Goal: Task Accomplishment & Management: Manage account settings

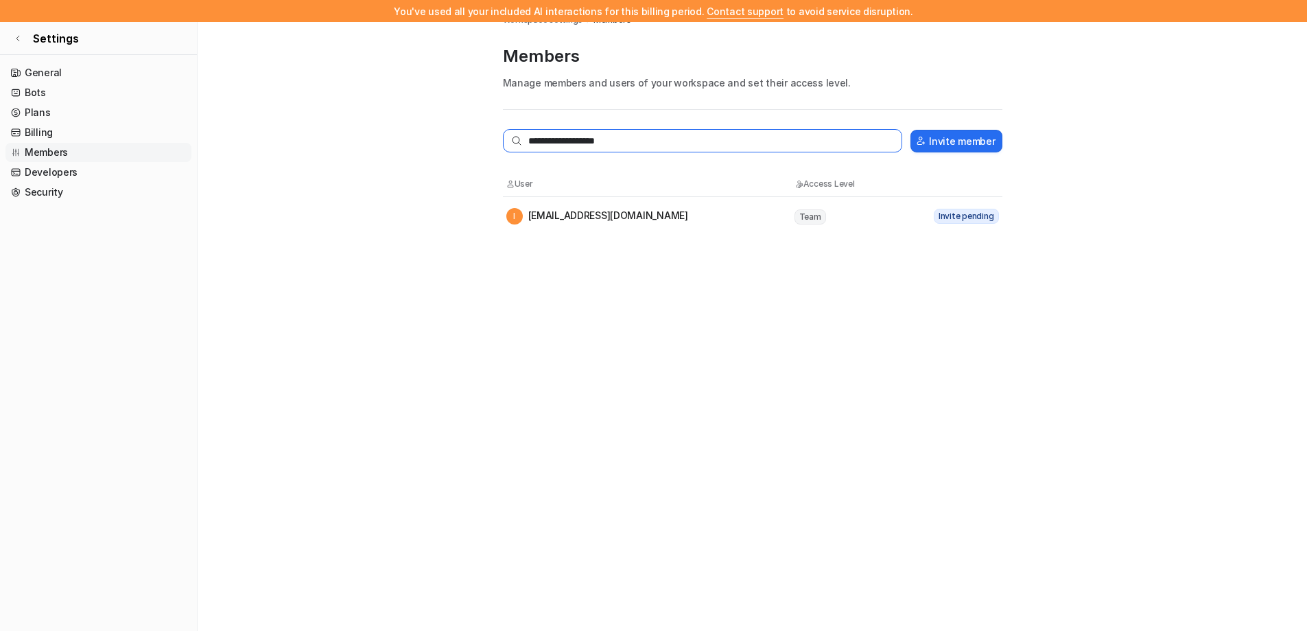
drag, startPoint x: 543, startPoint y: 143, endPoint x: 526, endPoint y: 145, distance: 17.3
click at [526, 145] on input "**********" at bounding box center [703, 140] width 400 height 23
type input "**********"
drag, startPoint x: 662, startPoint y: 143, endPoint x: 393, endPoint y: 142, distance: 269.7
click at [393, 142] on main "**********" at bounding box center [753, 98] width 1110 height 197
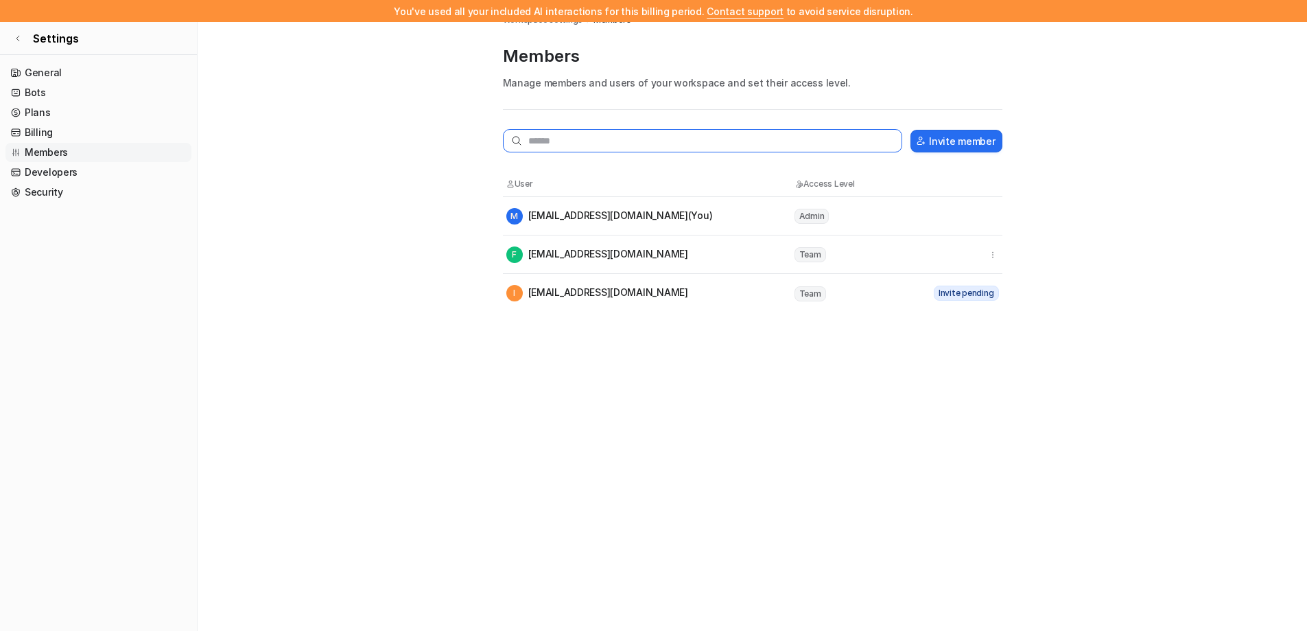
click at [612, 135] on input "text" at bounding box center [703, 140] width 400 height 23
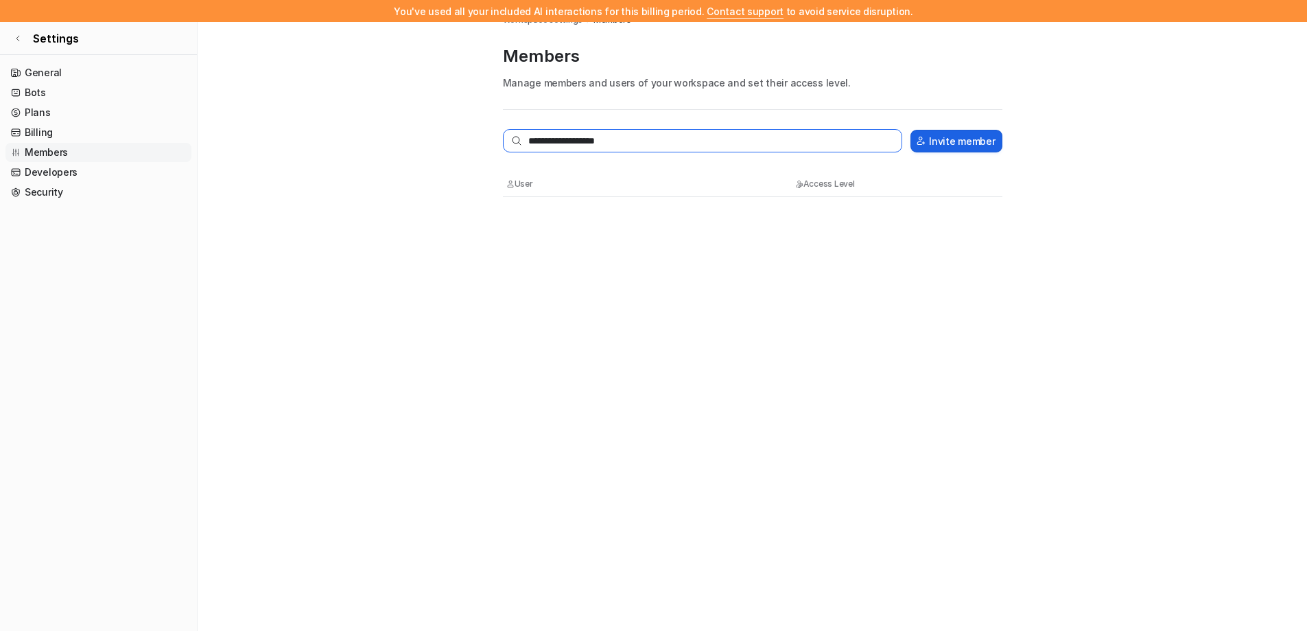
type input "**********"
click at [987, 147] on button "Invite member" at bounding box center [956, 141] width 91 height 23
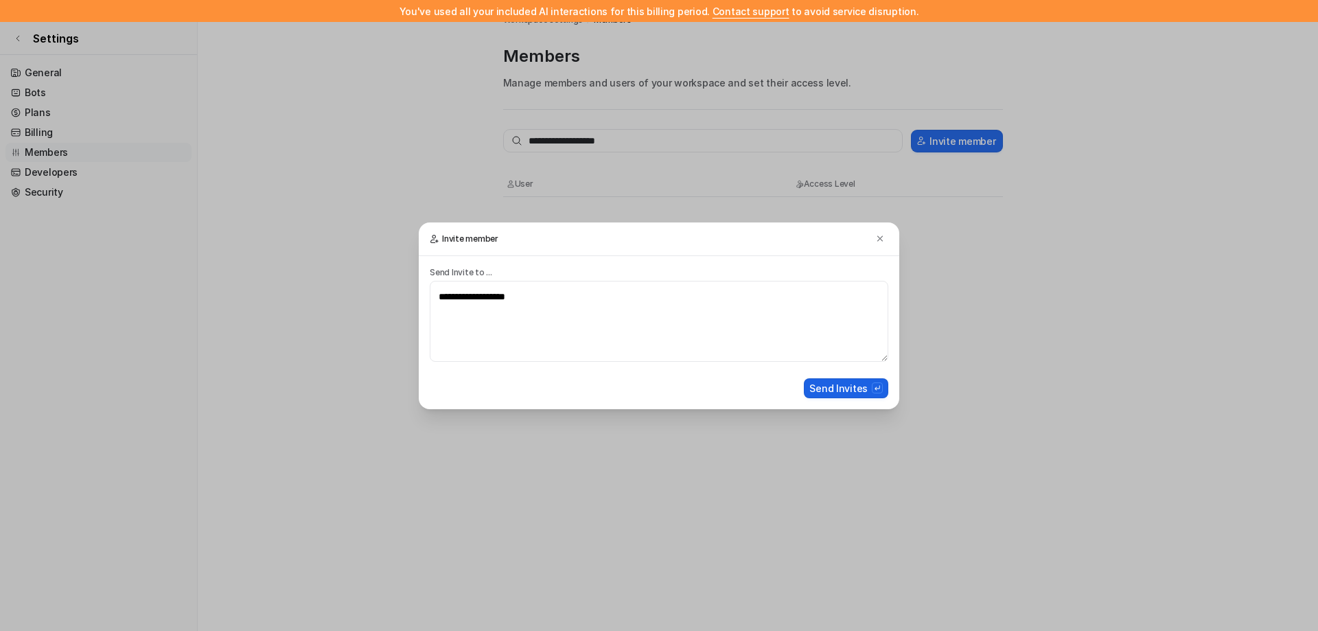
click at [860, 389] on button "Send Invites" at bounding box center [846, 388] width 84 height 20
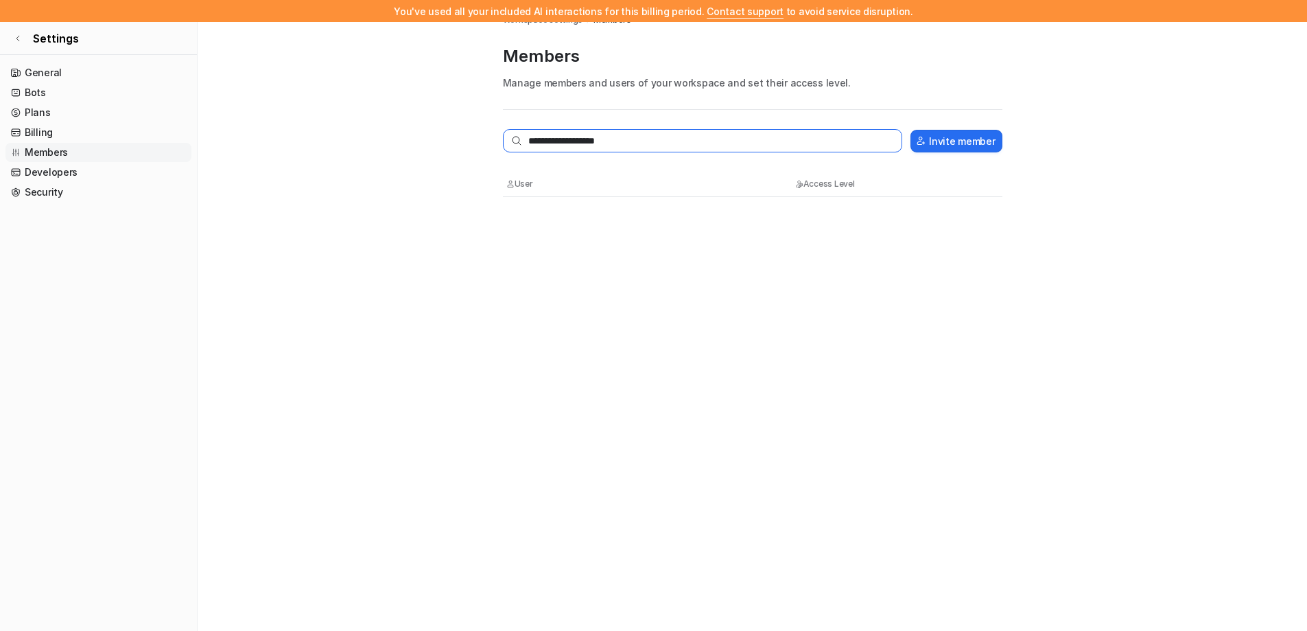
click at [812, 136] on input "**********" at bounding box center [703, 140] width 400 height 23
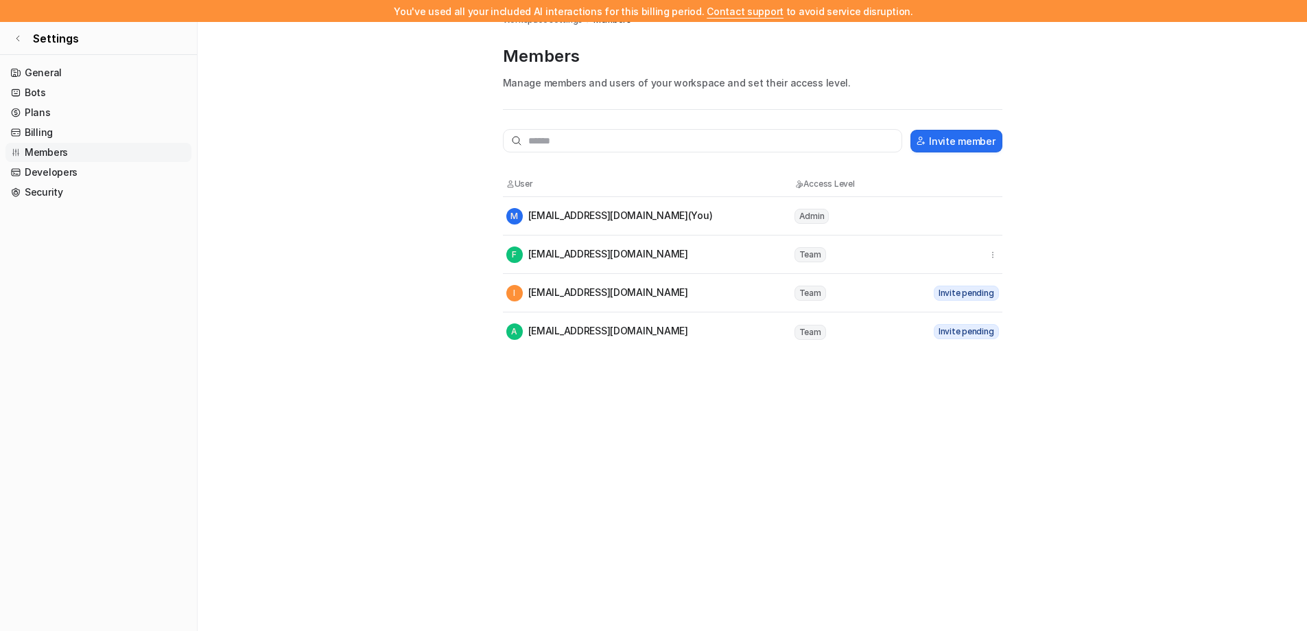
click at [983, 292] on span "Invite pending" at bounding box center [966, 292] width 65 height 15
click at [915, 294] on td "Team" at bounding box center [856, 292] width 124 height 17
drag, startPoint x: 703, startPoint y: 304, endPoint x: 621, endPoint y: 307, distance: 82.4
click at [702, 305] on tr "I [EMAIL_ADDRESS][DOMAIN_NAME] Team Invite pending" at bounding box center [753, 293] width 500 height 38
click at [578, 295] on div "I [EMAIL_ADDRESS][DOMAIN_NAME]" at bounding box center [597, 293] width 182 height 16
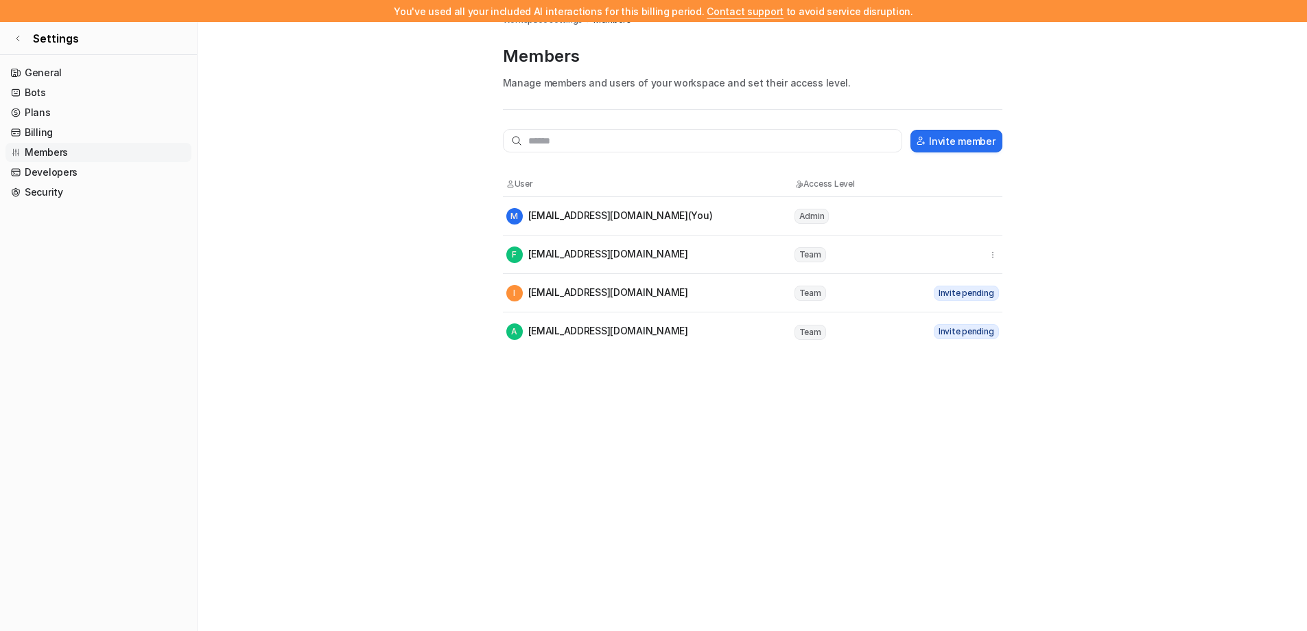
drag, startPoint x: 658, startPoint y: 295, endPoint x: 609, endPoint y: 298, distance: 48.8
click at [609, 298] on div "I [EMAIL_ADDRESS][DOMAIN_NAME]" at bounding box center [597, 293] width 182 height 16
click at [42, 115] on link "Plans" at bounding box center [98, 112] width 186 height 19
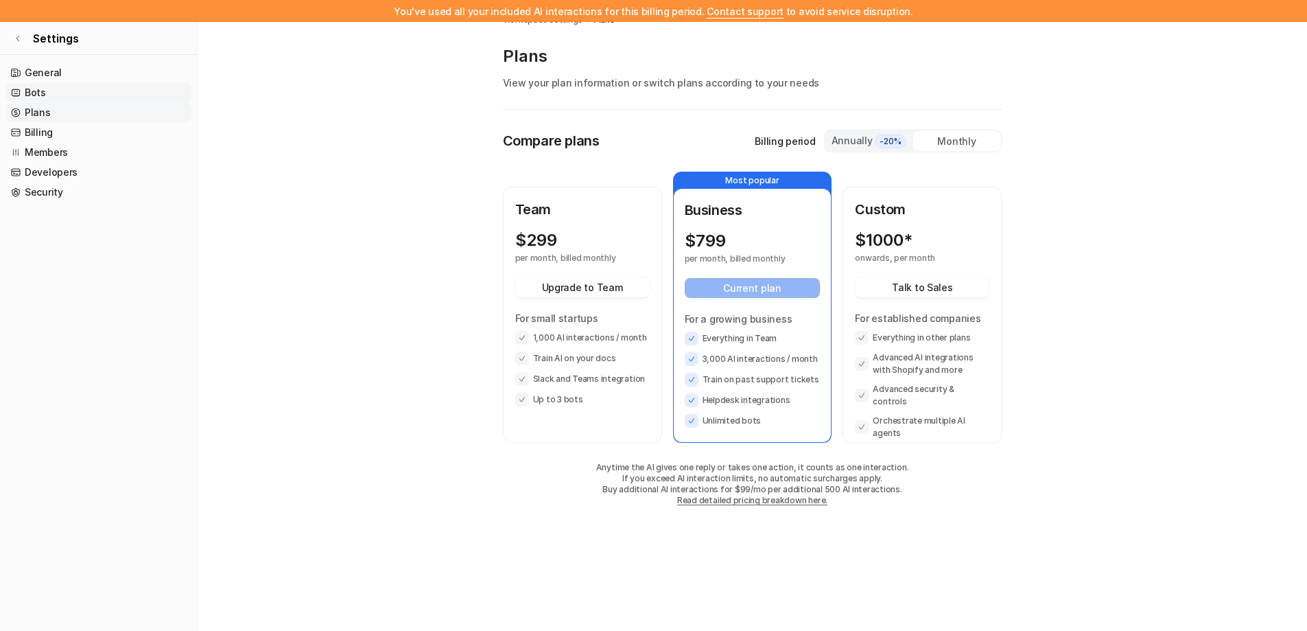
click at [39, 91] on link "Bots" at bounding box center [98, 92] width 186 height 19
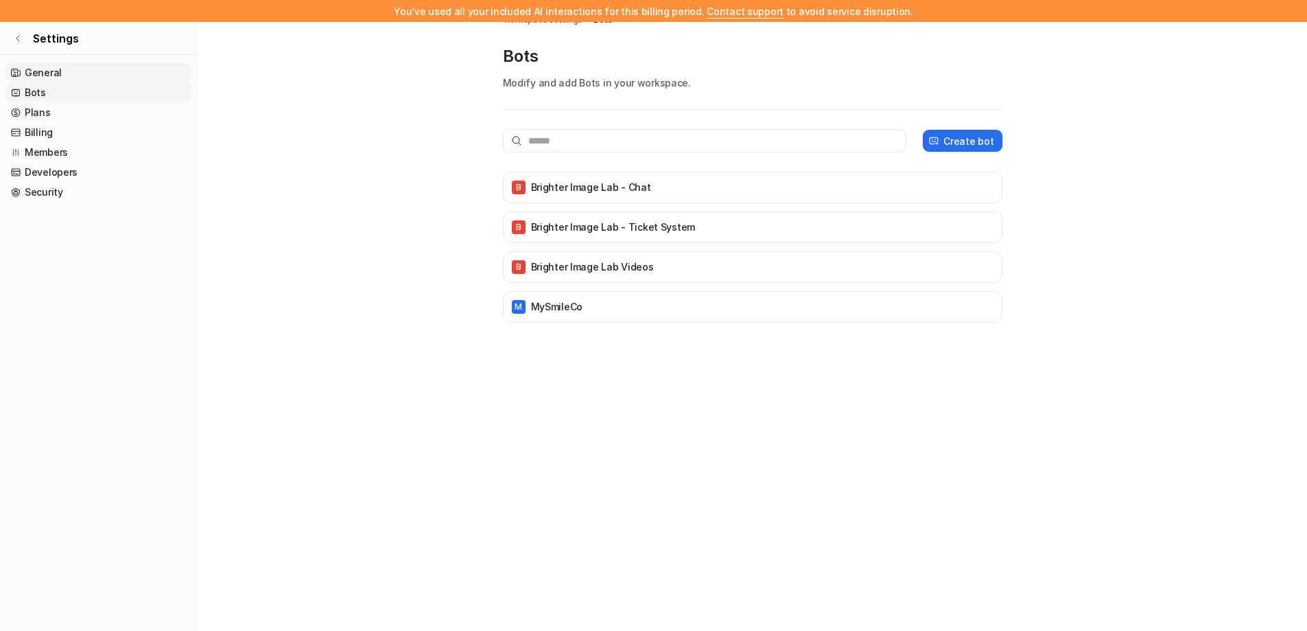
click at [53, 72] on link "General" at bounding box center [98, 72] width 186 height 19
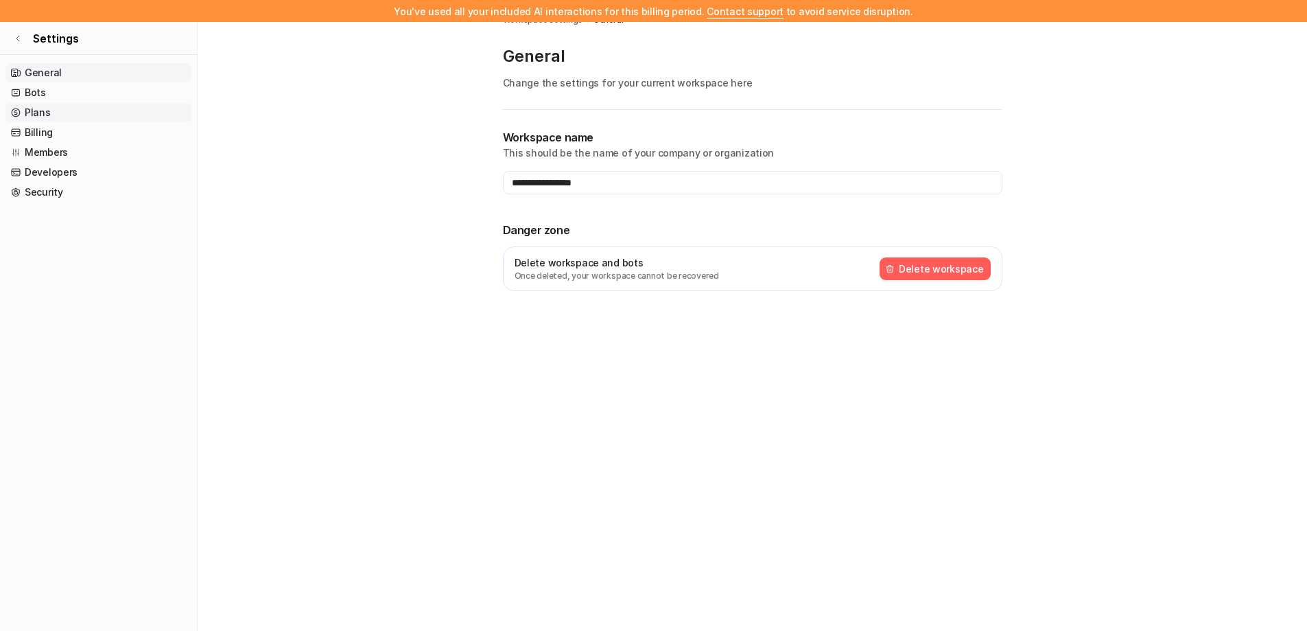
click at [50, 110] on link "Plans" at bounding box center [98, 112] width 186 height 19
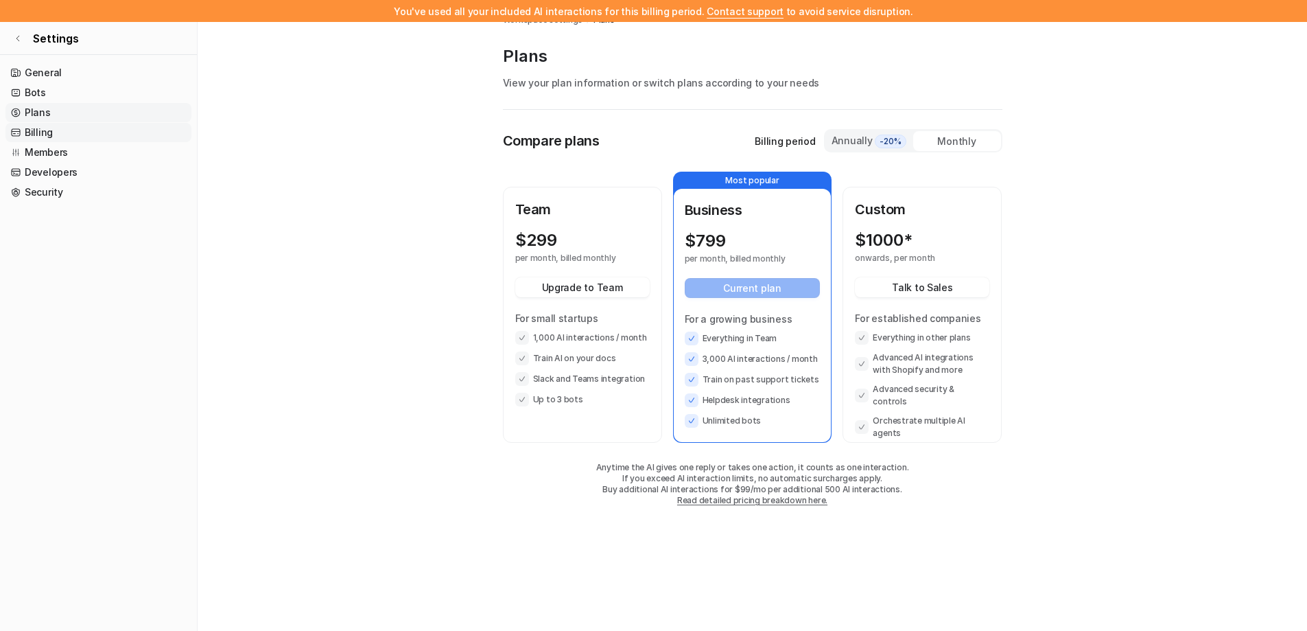
click at [62, 131] on link "Billing" at bounding box center [98, 132] width 186 height 19
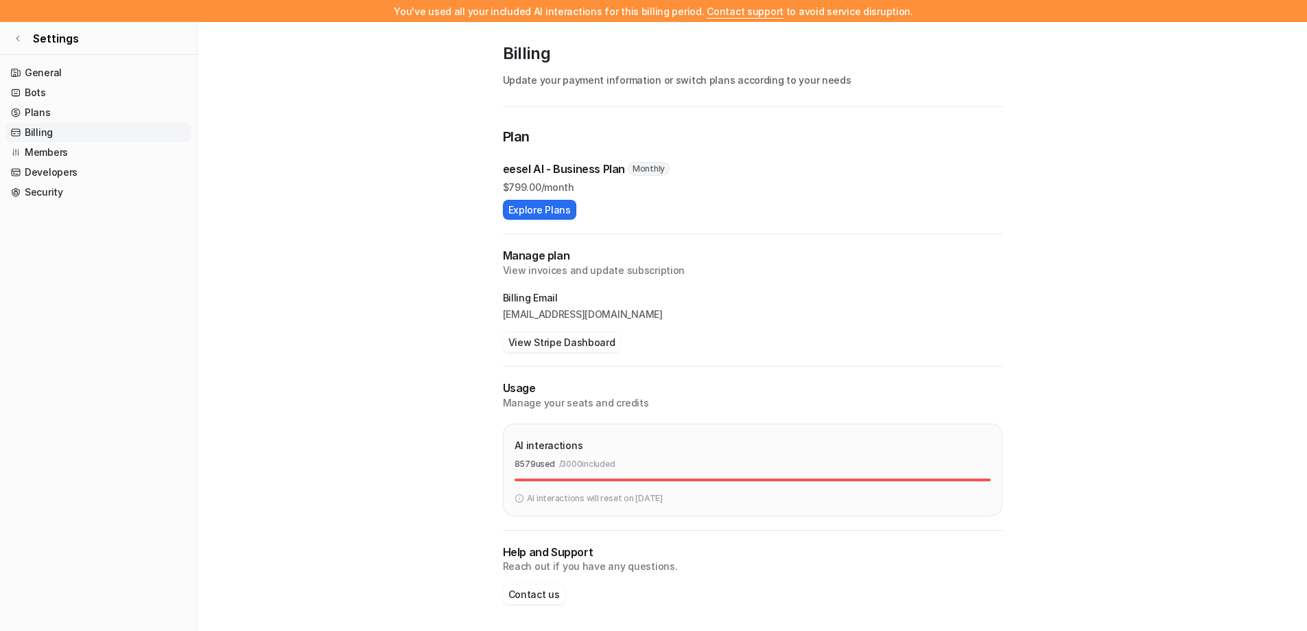
scroll to position [25, 0]
click at [78, 149] on link "Members" at bounding box center [98, 152] width 186 height 19
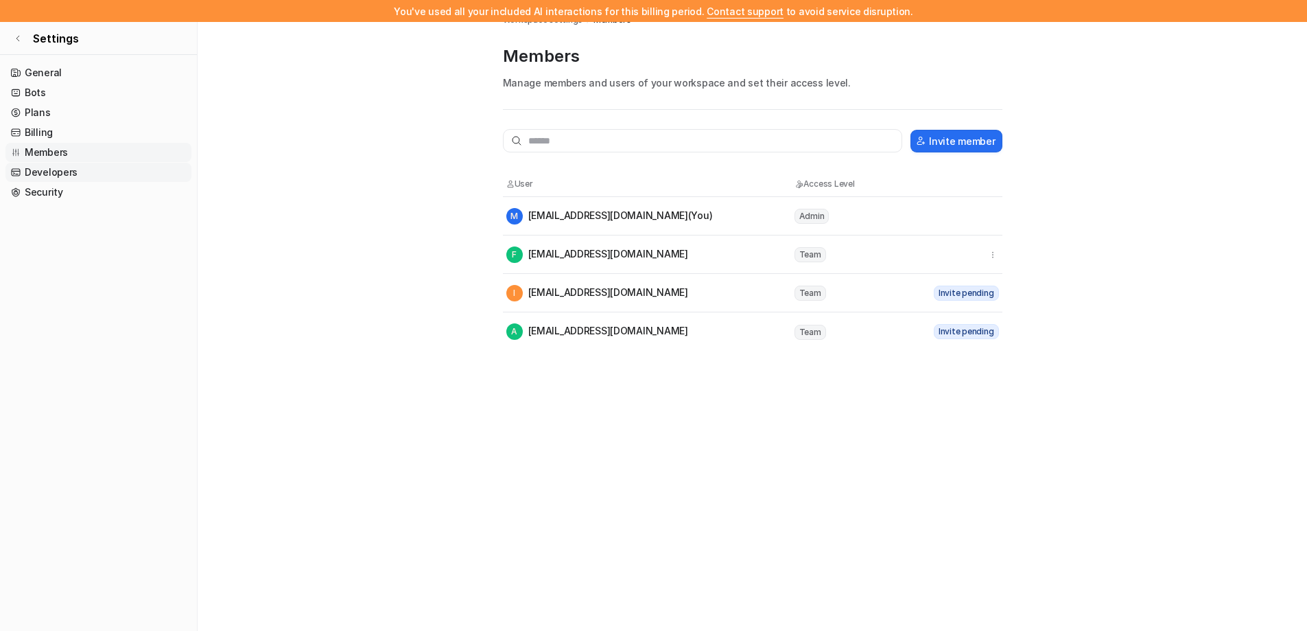
click at [82, 173] on link "Developers" at bounding box center [98, 172] width 186 height 19
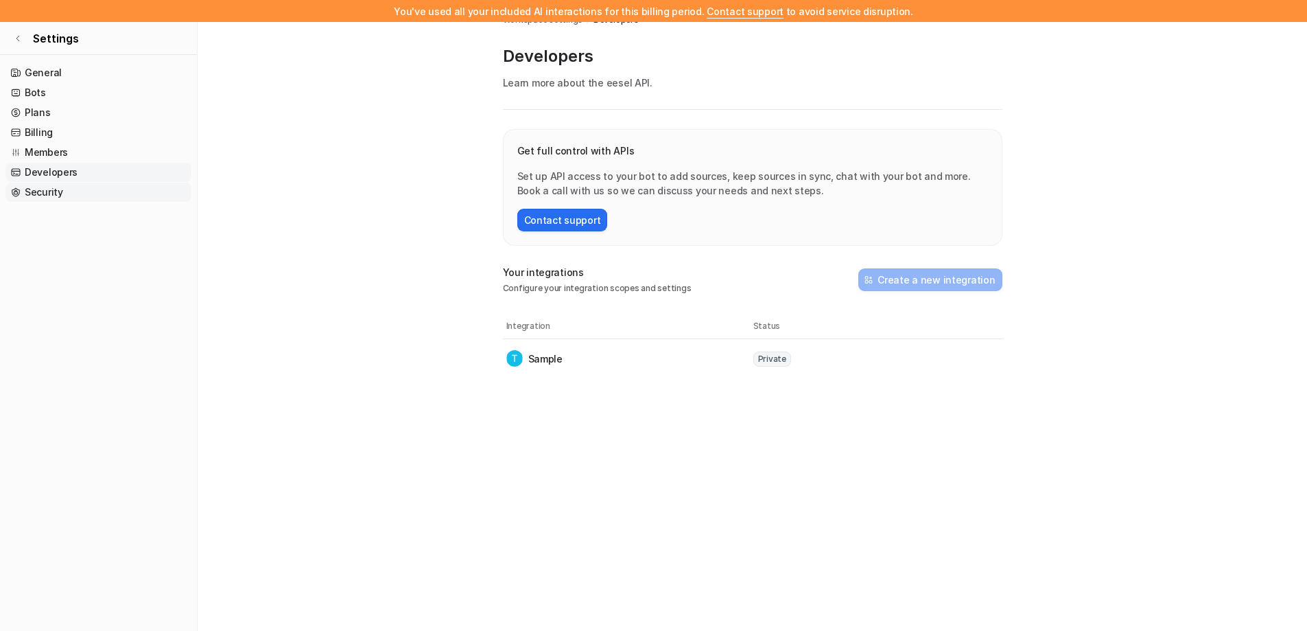
click at [75, 189] on link "Security" at bounding box center [98, 192] width 186 height 19
